Goal: Find specific page/section: Find specific page/section

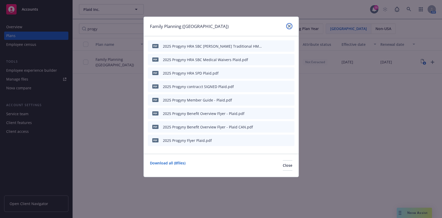
click at [289, 27] on icon "close" at bounding box center [289, 26] width 3 height 3
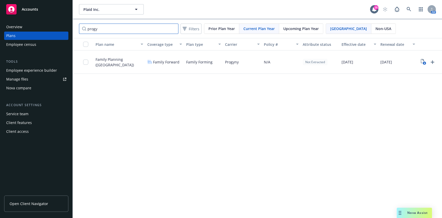
click at [172, 29] on input "progy" at bounding box center [129, 29] width 100 height 10
